Goal: Task Accomplishment & Management: Complete application form

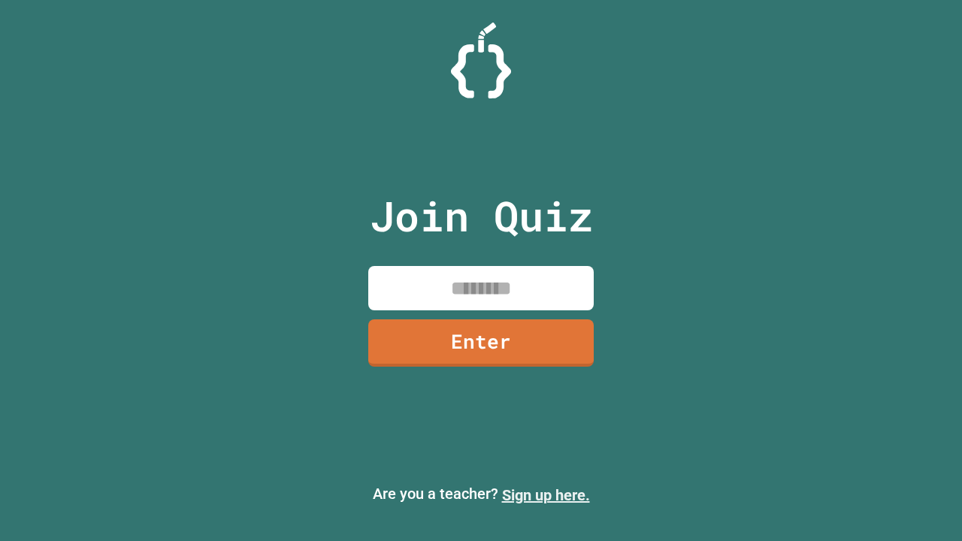
click at [546, 495] on link "Sign up here." at bounding box center [546, 495] width 88 height 18
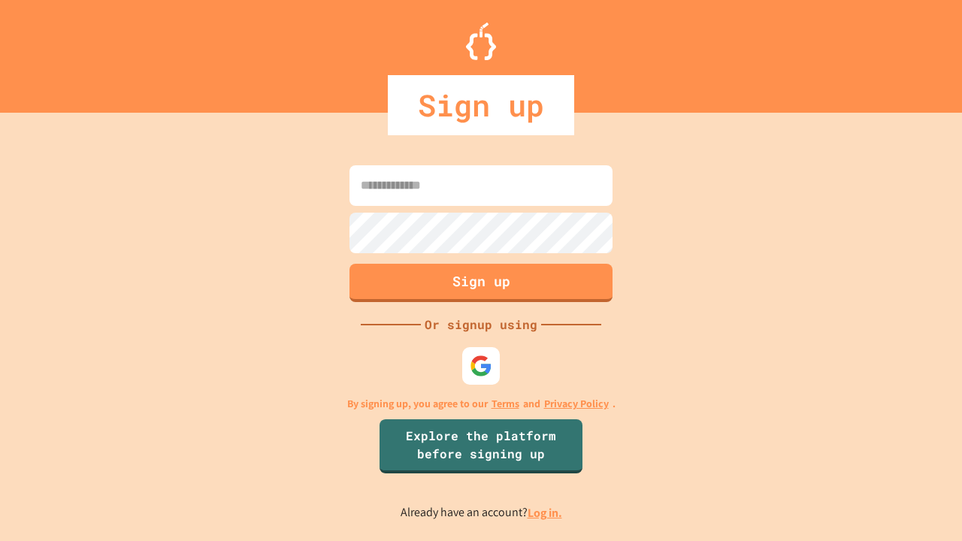
click at [546, 513] on link "Log in." at bounding box center [545, 513] width 35 height 16
